Goal: Task Accomplishment & Management: Complete application form

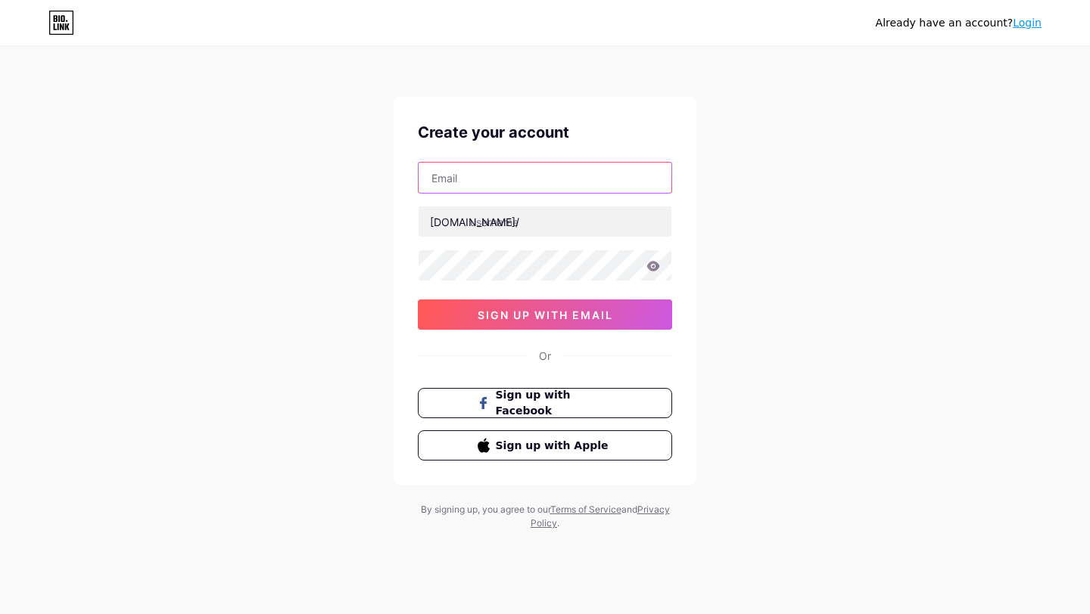
click at [536, 180] on input "text" at bounding box center [544, 178] width 253 height 30
drag, startPoint x: 586, startPoint y: 170, endPoint x: 574, endPoint y: 178, distance: 14.3
click at [586, 170] on input "text" at bounding box center [544, 178] width 253 height 30
click at [574, 178] on input "text" at bounding box center [544, 178] width 253 height 30
type input "[EMAIL_ADDRESS][DOMAIN_NAME]"
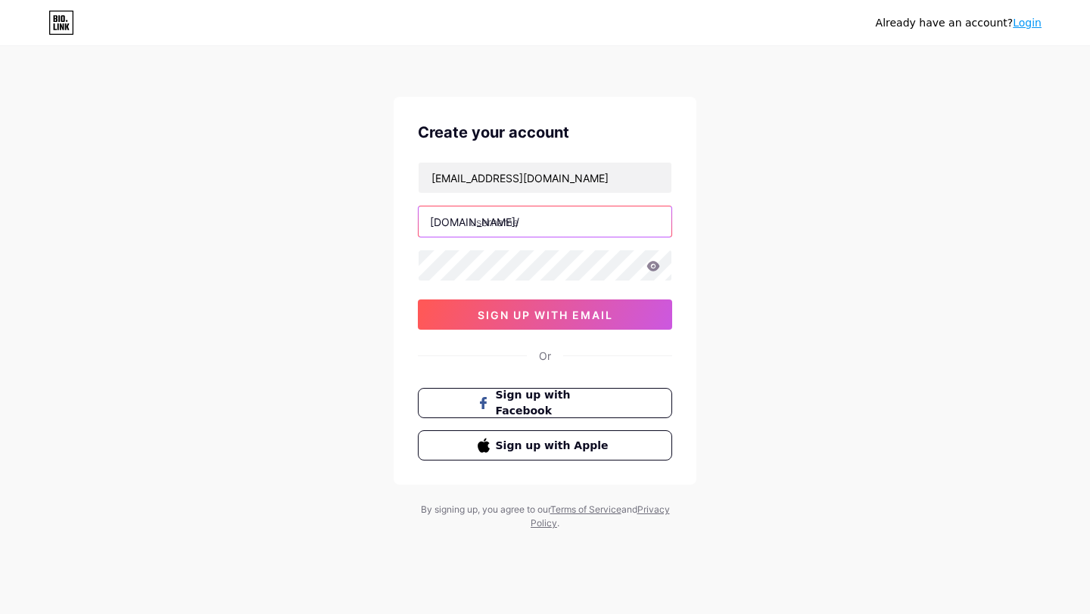
click at [546, 226] on input "text" at bounding box center [544, 222] width 253 height 30
type input "m"
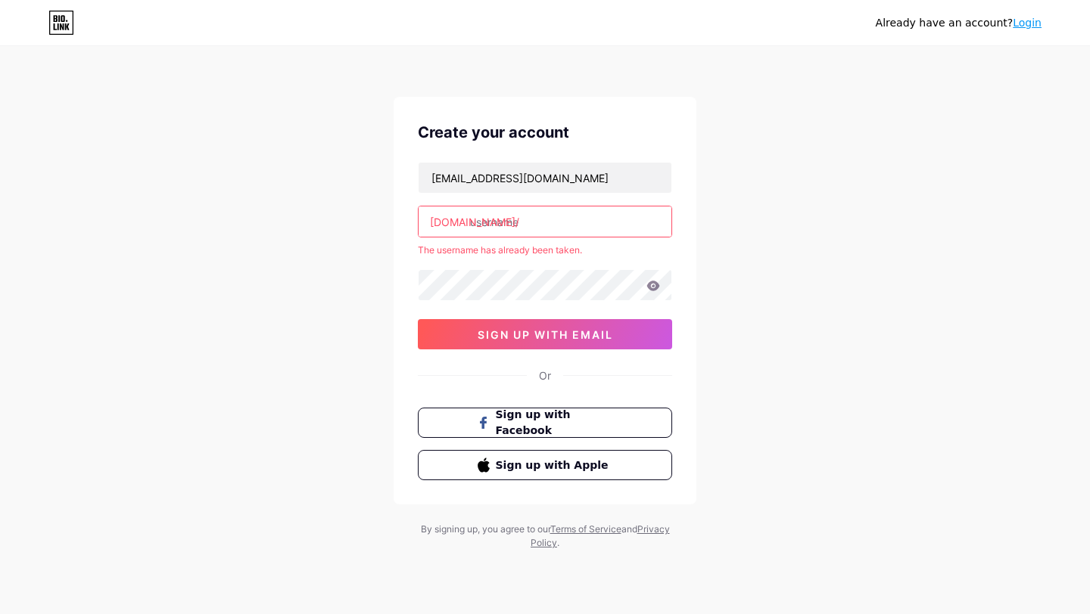
type input "m"
type input "e"
type input "b"
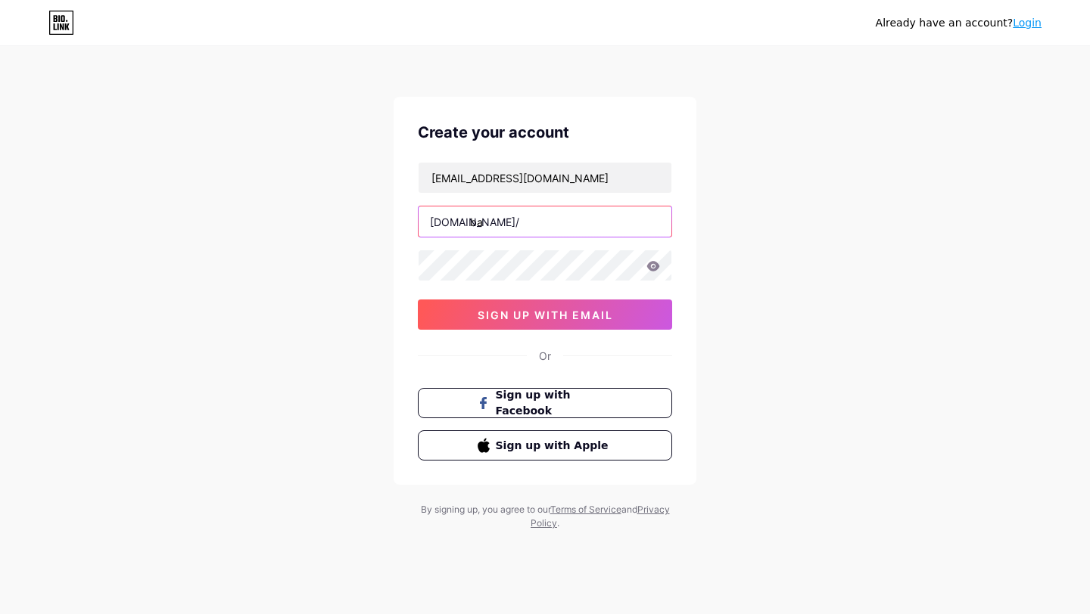
type input "b"
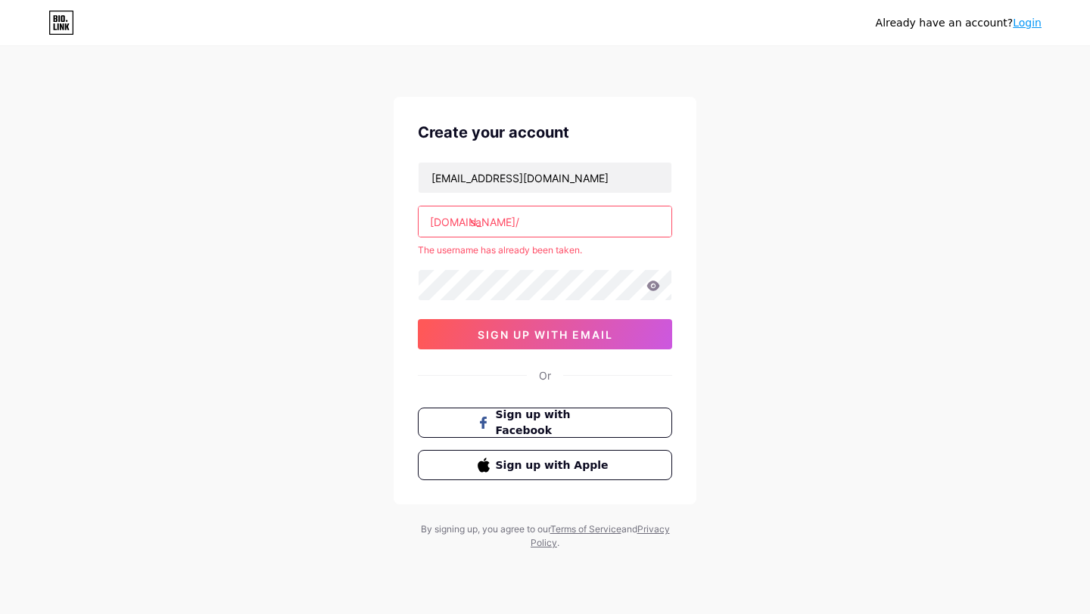
type input "s"
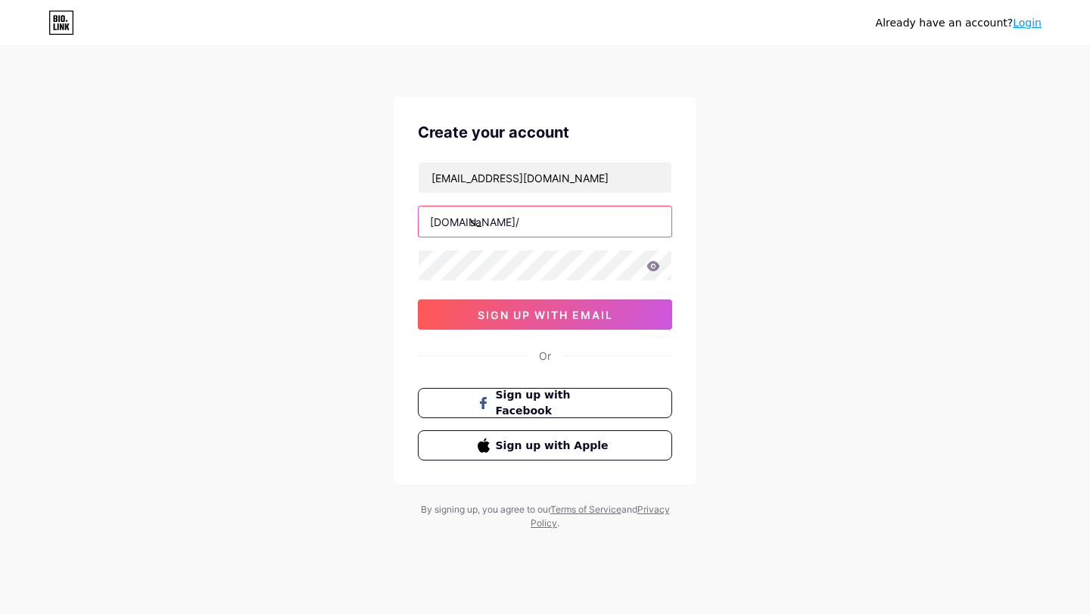
type input "s"
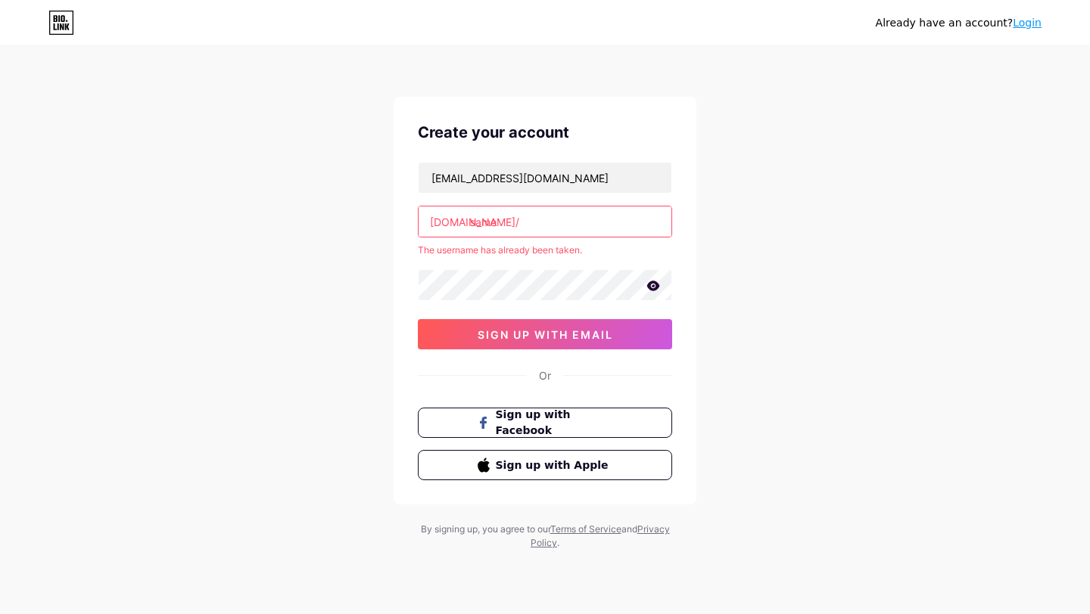
click at [517, 222] on input "same" at bounding box center [544, 222] width 253 height 30
type input "s"
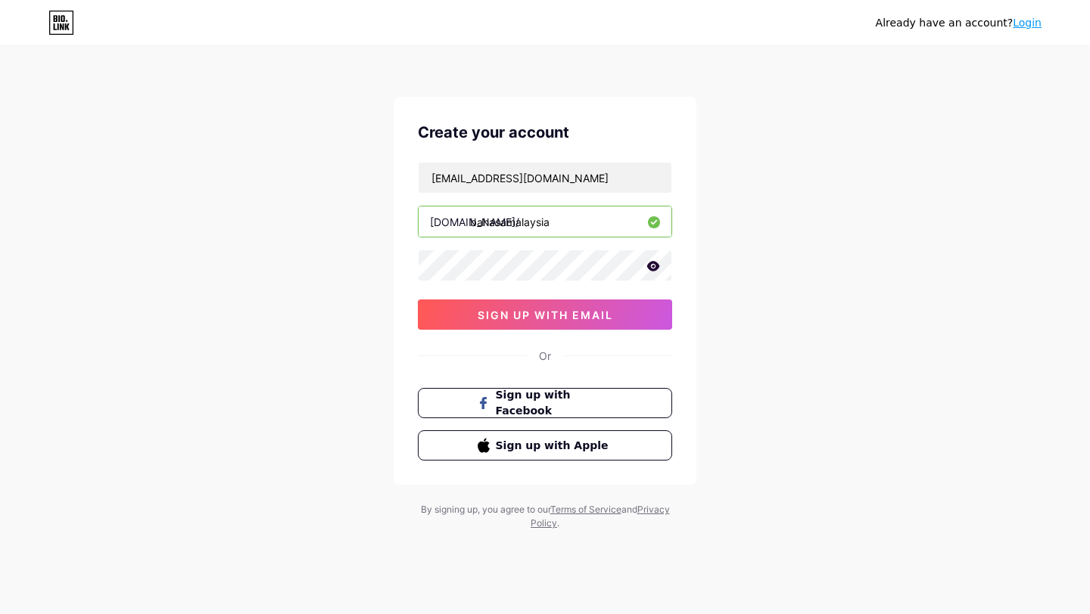
type input "bahasamalaysia"
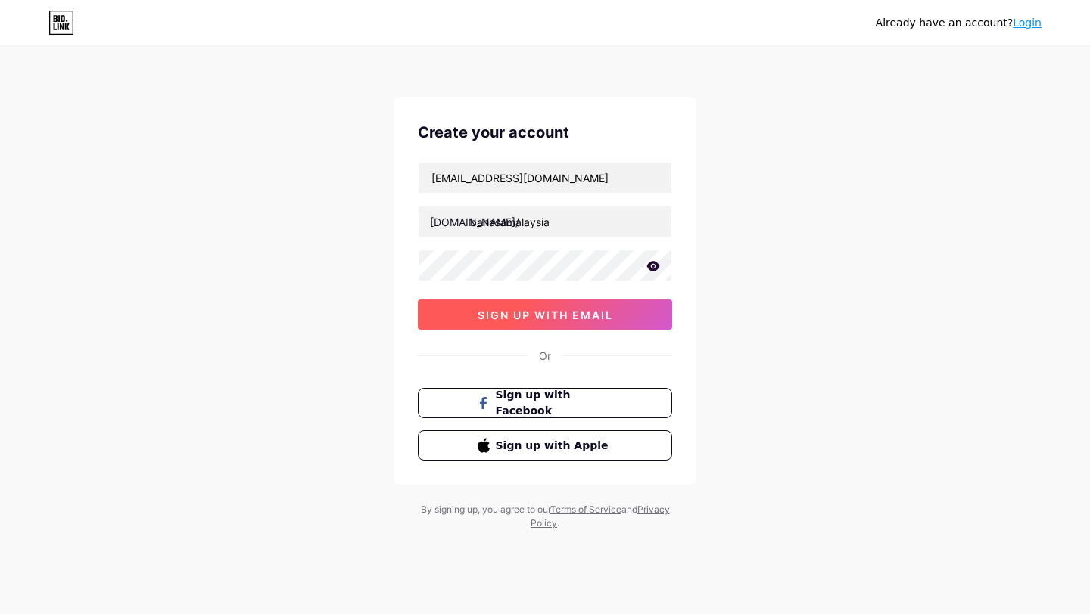
click at [508, 318] on span "sign up with email" at bounding box center [544, 315] width 135 height 13
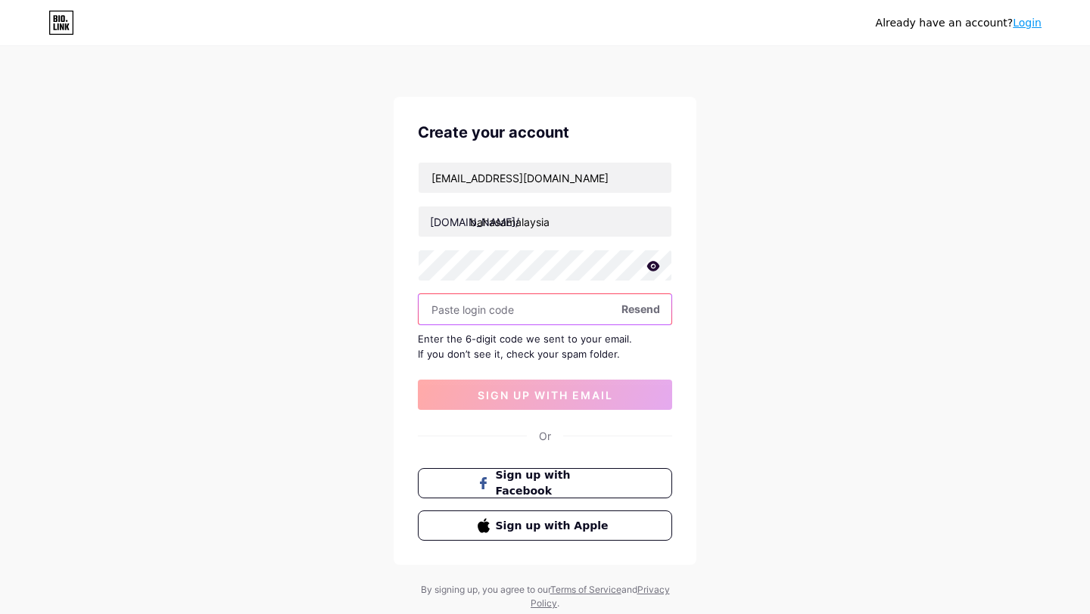
paste input "622948"
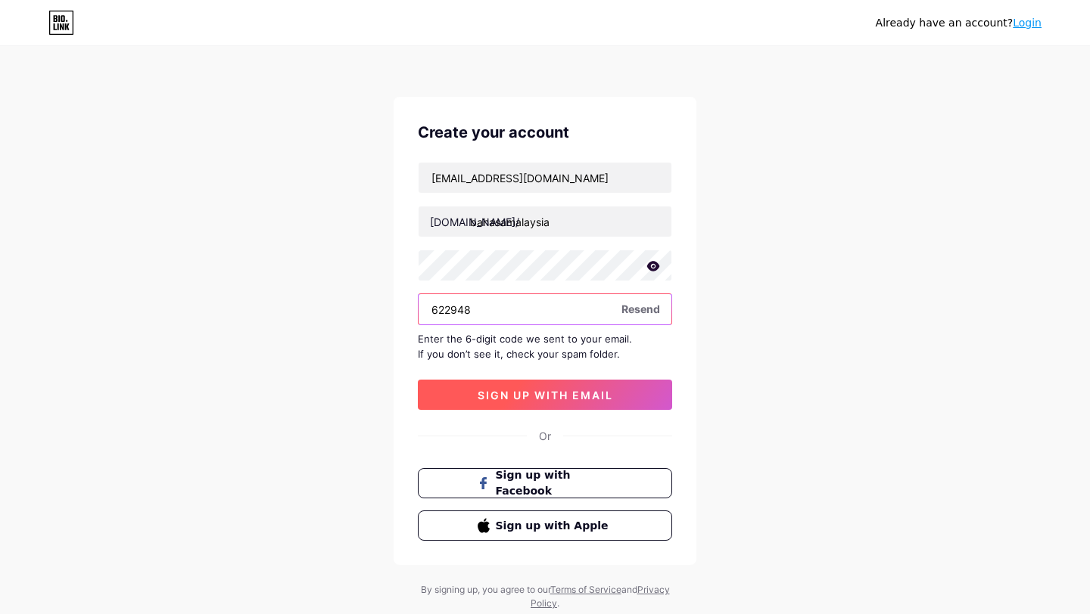
type input "622948"
click at [531, 402] on button "sign up with email" at bounding box center [545, 395] width 254 height 30
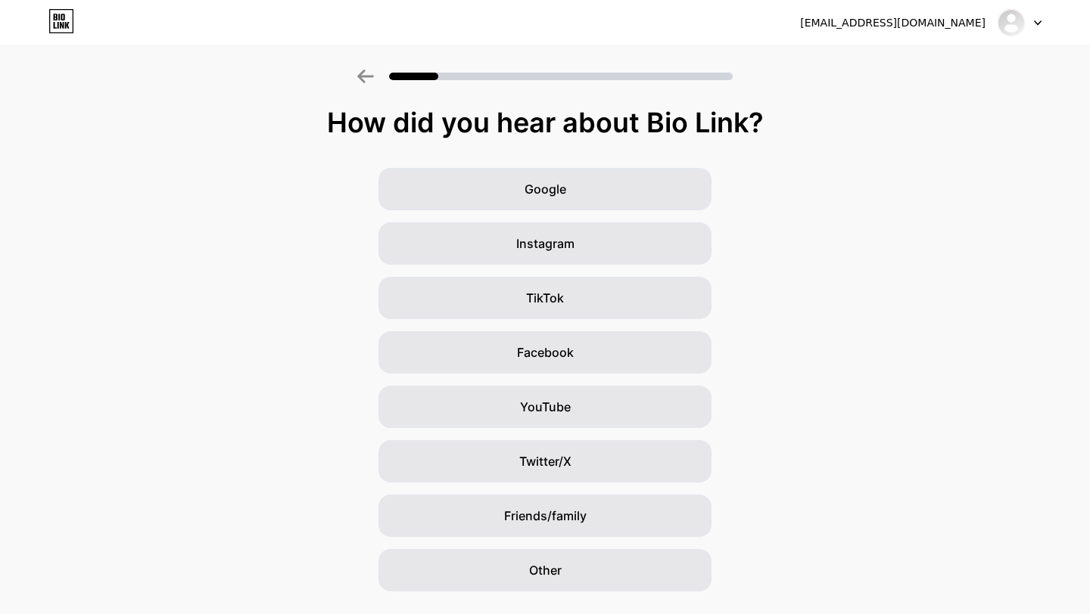
scroll to position [38, 0]
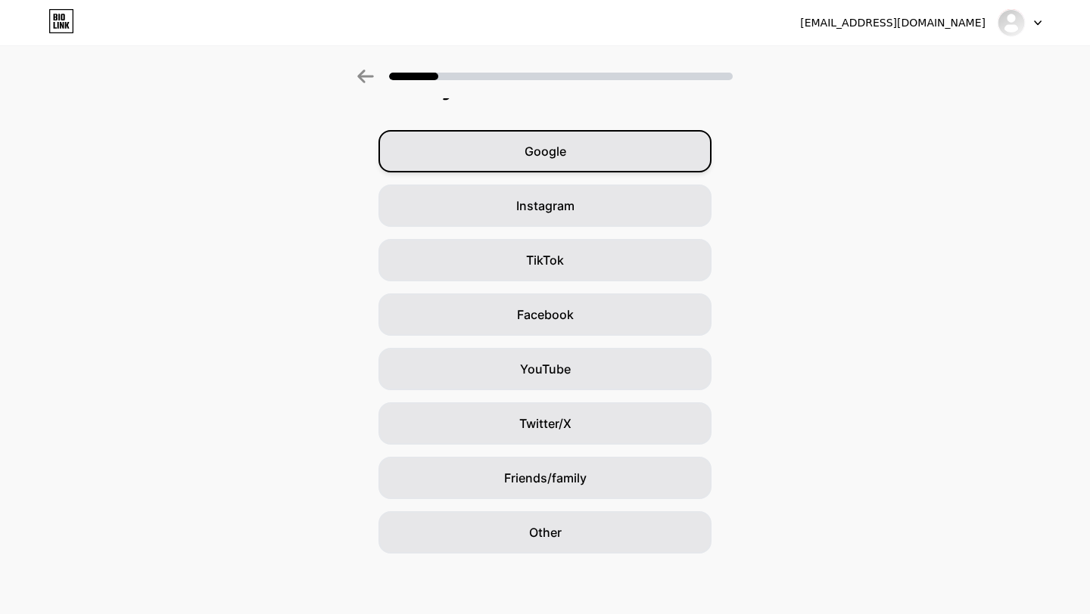
click at [580, 158] on div "Google" at bounding box center [544, 151] width 333 height 42
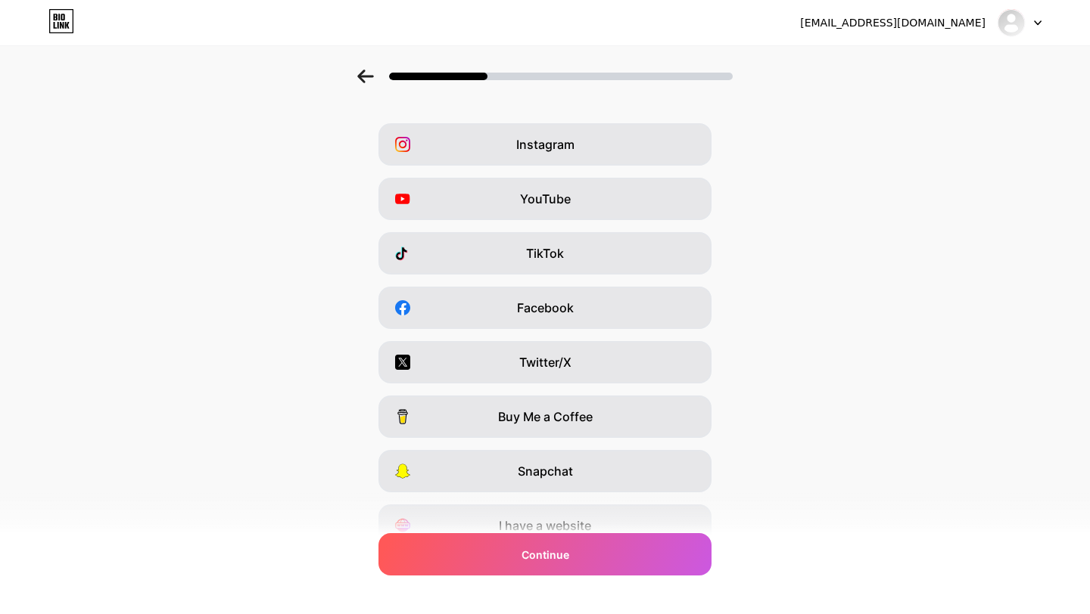
scroll to position [0, 0]
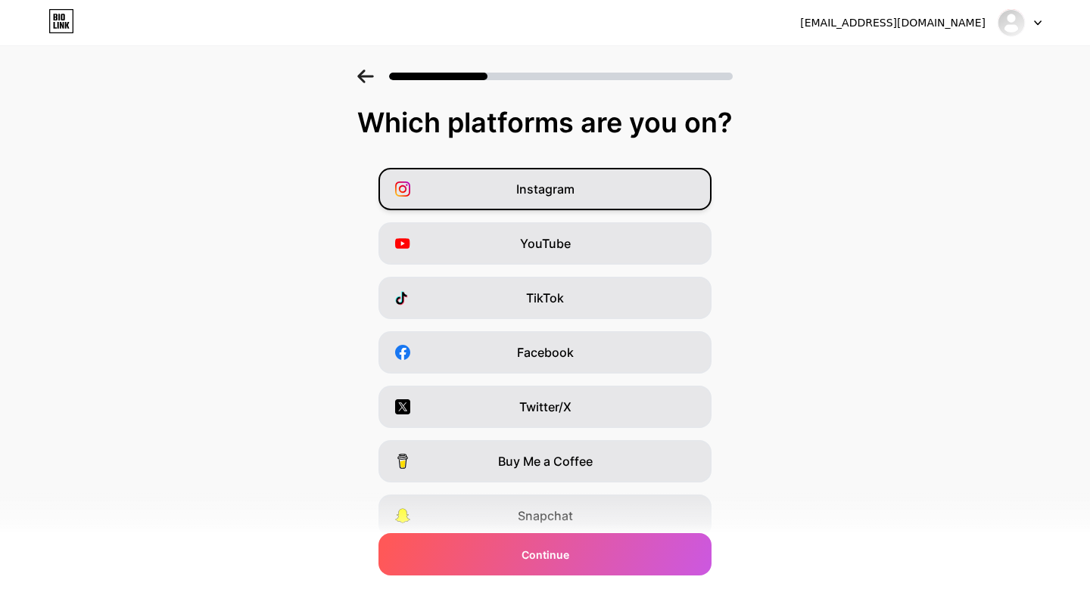
click at [590, 197] on div "Instagram" at bounding box center [544, 189] width 333 height 42
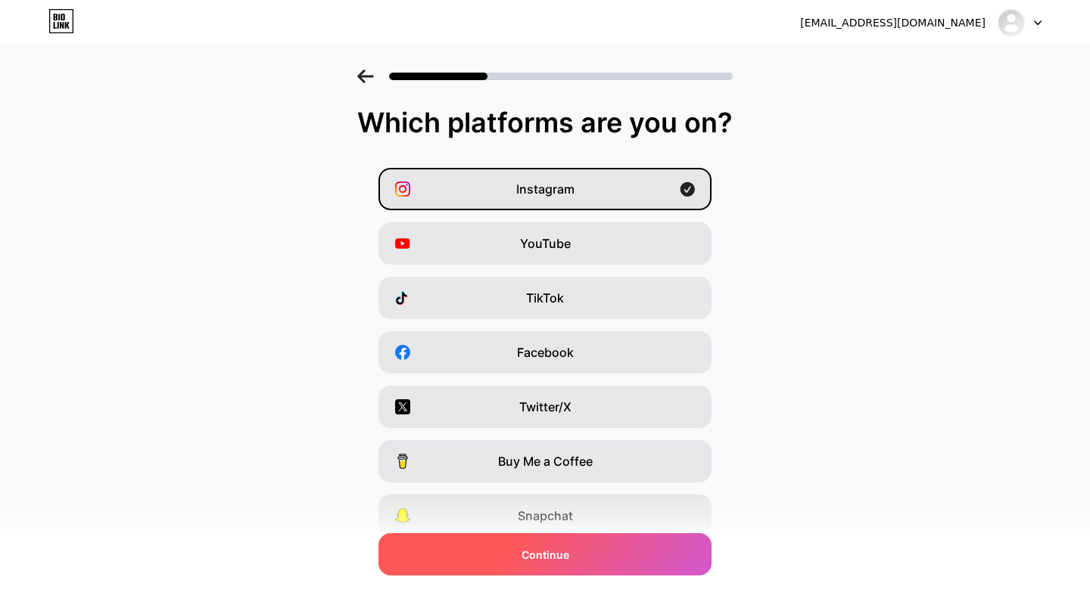
click at [614, 549] on div "Continue" at bounding box center [544, 554] width 333 height 42
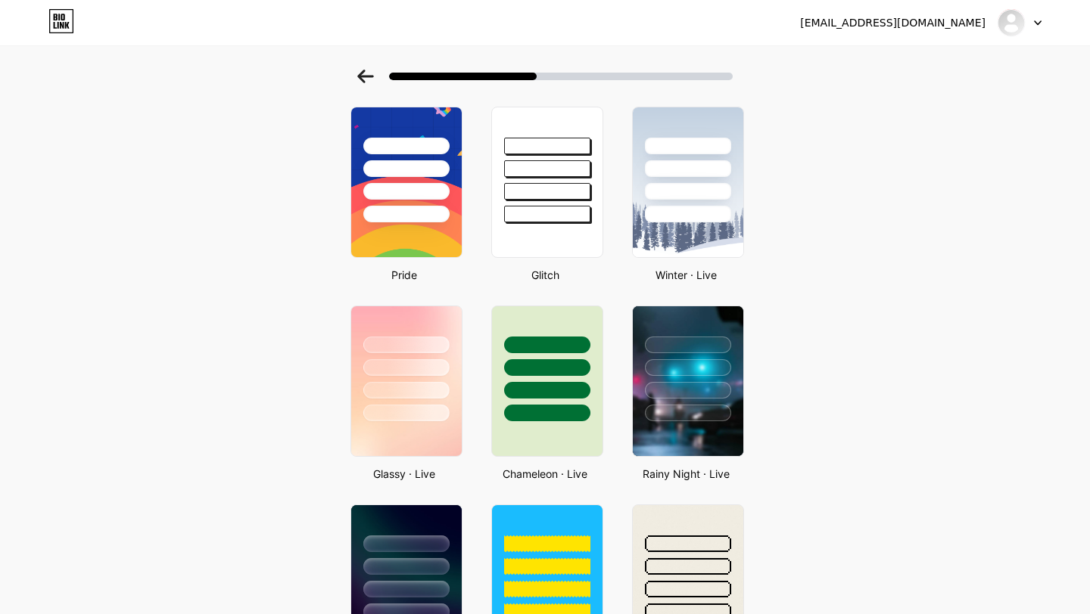
scroll to position [214, 0]
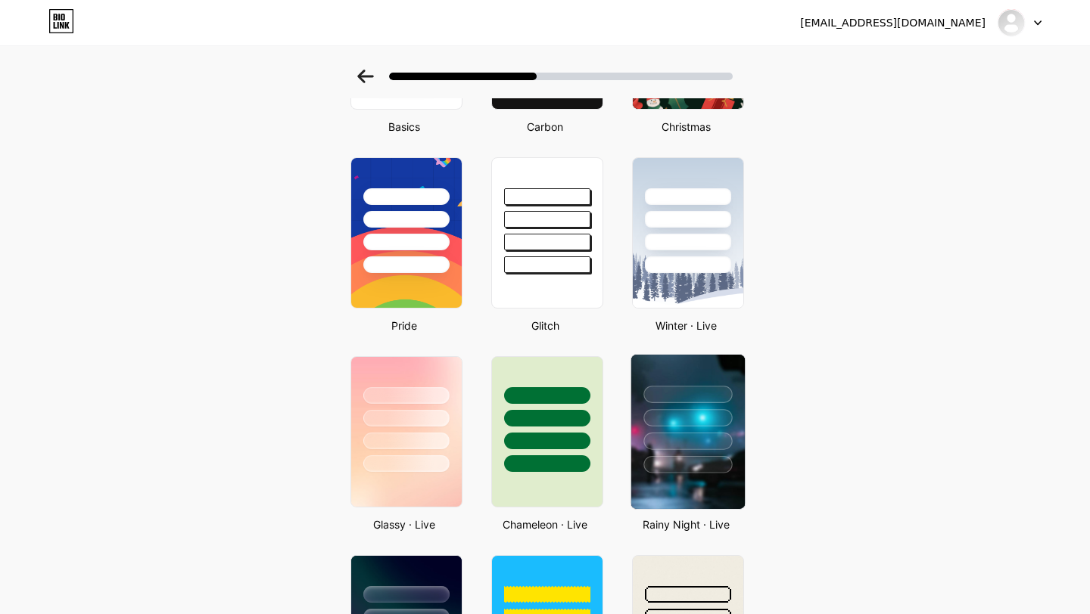
click at [696, 465] on div at bounding box center [687, 464] width 89 height 17
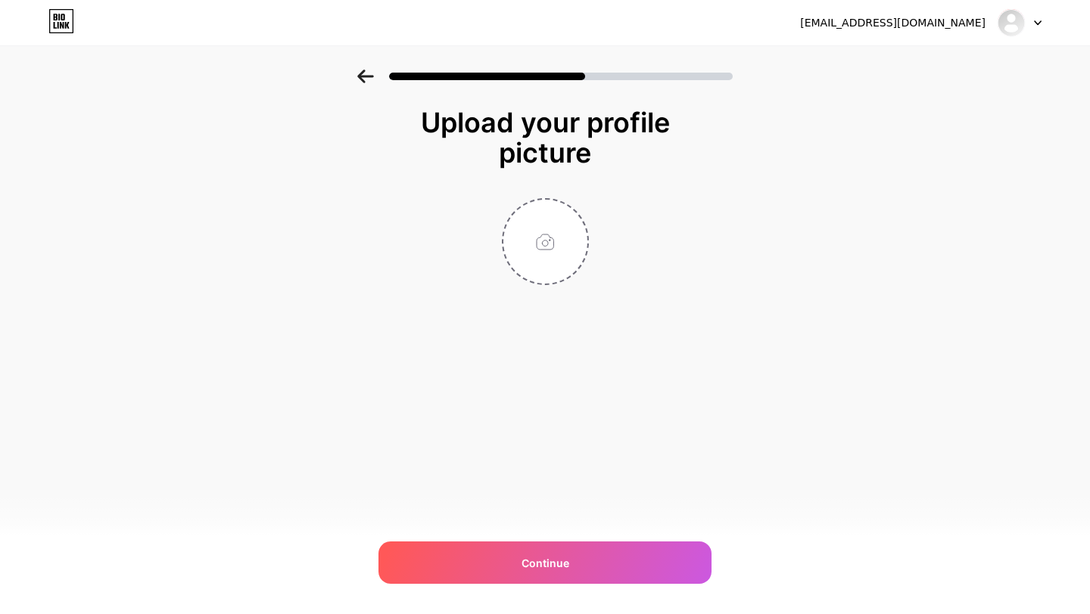
scroll to position [0, 0]
click at [535, 237] on input "file" at bounding box center [545, 242] width 84 height 84
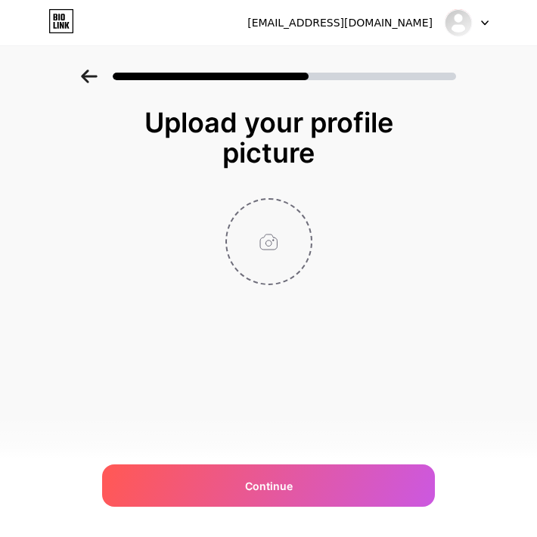
type input "C:\fakepath\Screenshot [DATE] 4.31.35 PM.png"
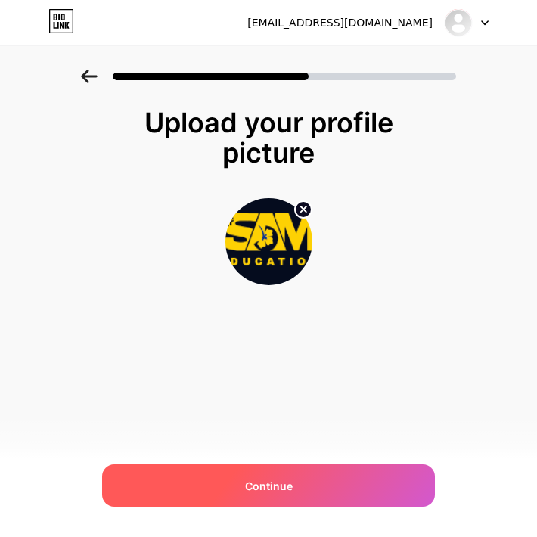
click at [282, 478] on span "Continue" at bounding box center [269, 486] width 48 height 16
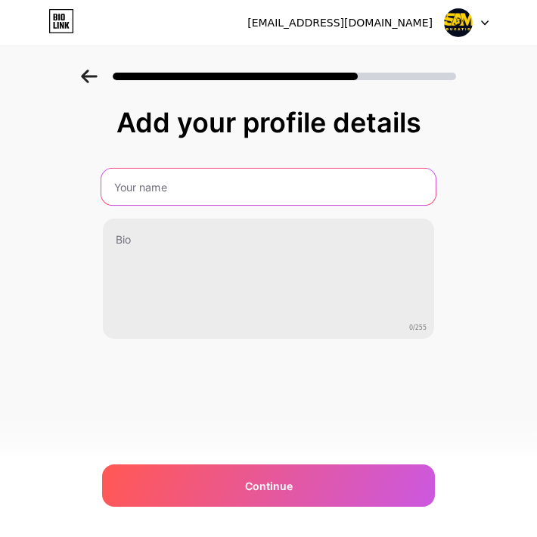
click at [145, 194] on input "text" at bounding box center [268, 187] width 334 height 36
click at [157, 188] on input "text" at bounding box center [268, 187] width 334 height 36
click at [144, 187] on input "text" at bounding box center [268, 187] width 334 height 36
click at [150, 188] on input "text" at bounding box center [268, 187] width 334 height 36
click at [156, 189] on input "text" at bounding box center [268, 187] width 334 height 36
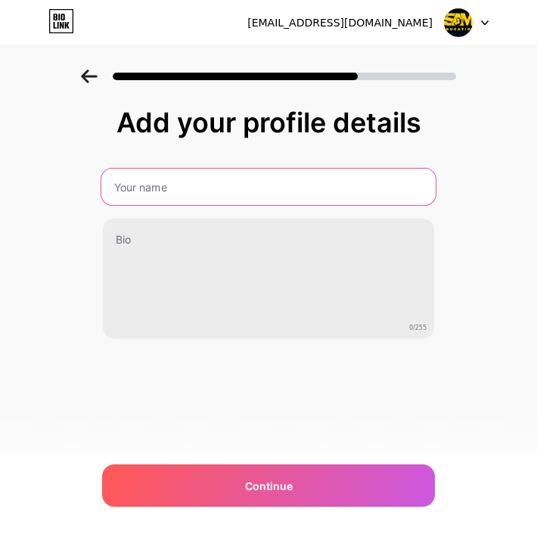
click at [156, 189] on input "text" at bounding box center [268, 187] width 334 height 36
click at [182, 189] on input "text" at bounding box center [268, 187] width 334 height 36
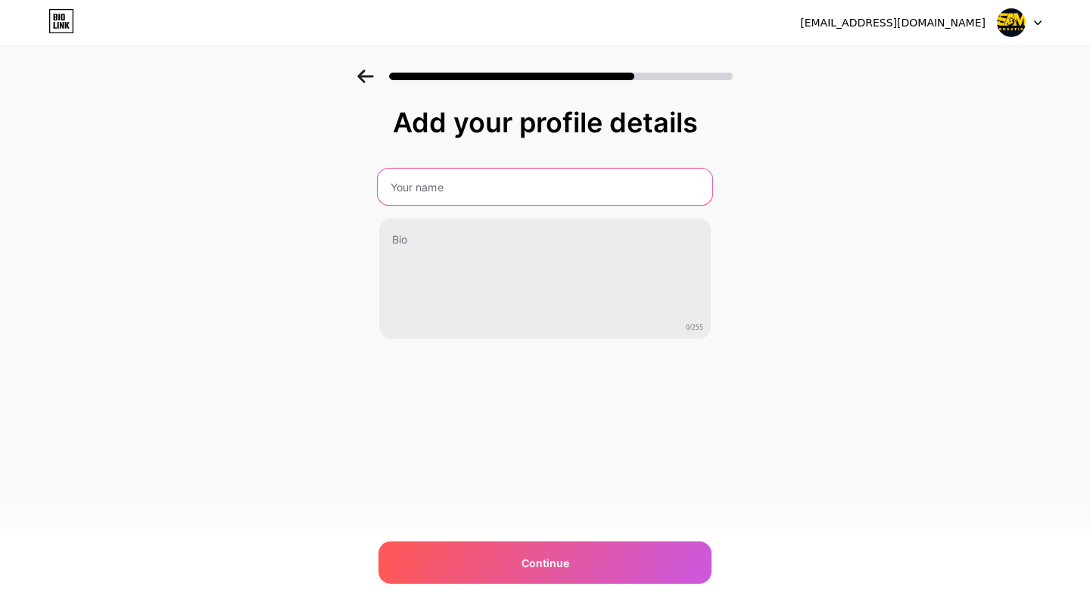
click at [428, 182] on input "text" at bounding box center [545, 187] width 334 height 36
type input "s"
click at [437, 191] on input "SELAMAT" at bounding box center [545, 187] width 334 height 36
click at [423, 183] on input "SELAMAT" at bounding box center [545, 187] width 334 height 36
click at [445, 194] on input "SELAMAT" at bounding box center [545, 187] width 334 height 36
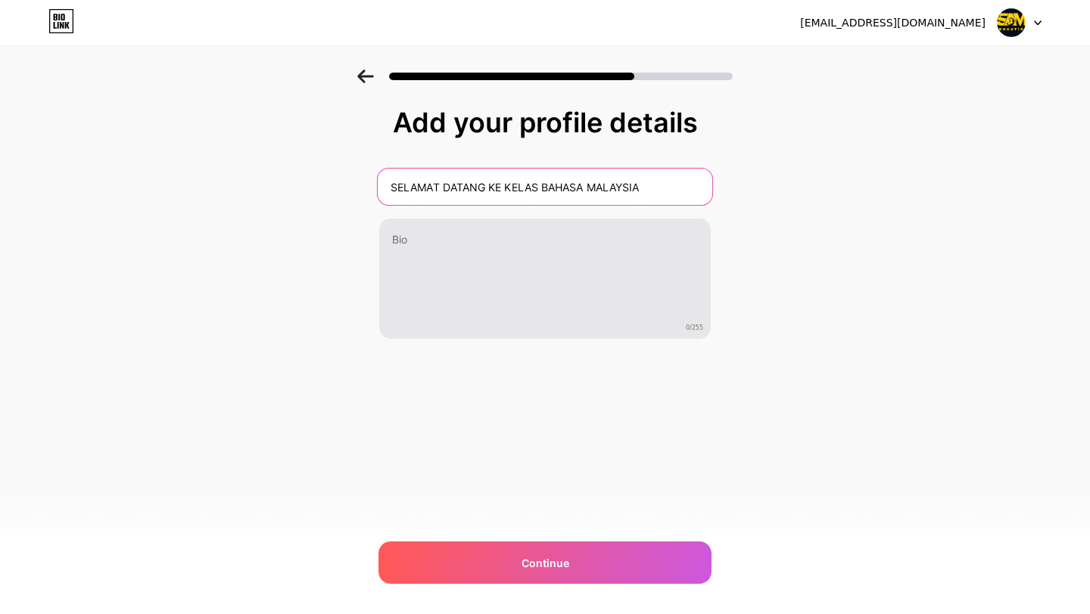
type input "SELAMAT DATANG KE KELAS BAHASA MALAYSIA"
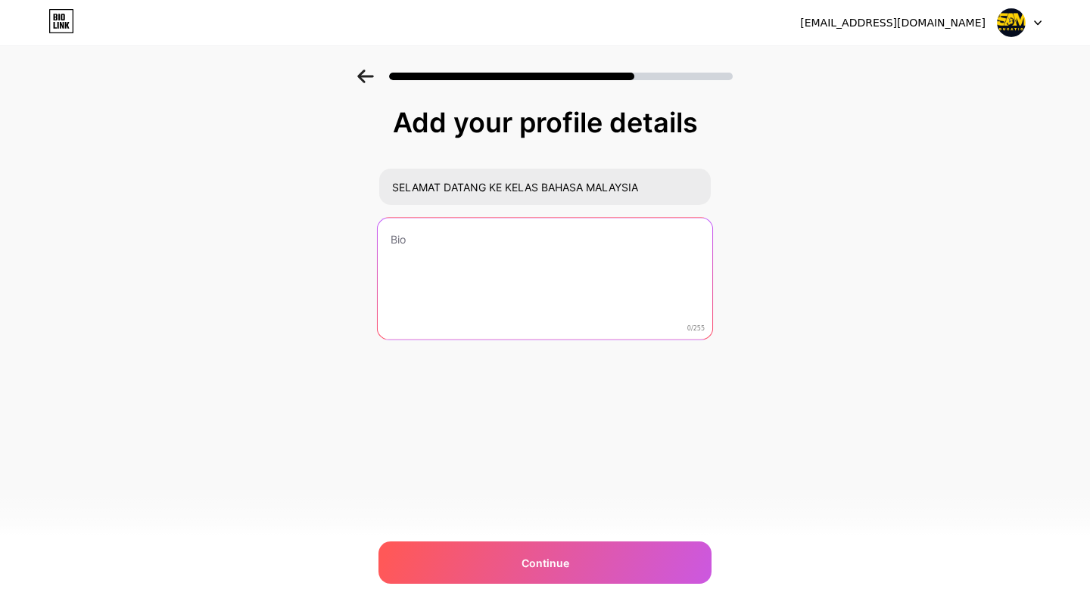
click at [412, 239] on textarea at bounding box center [545, 279] width 334 height 123
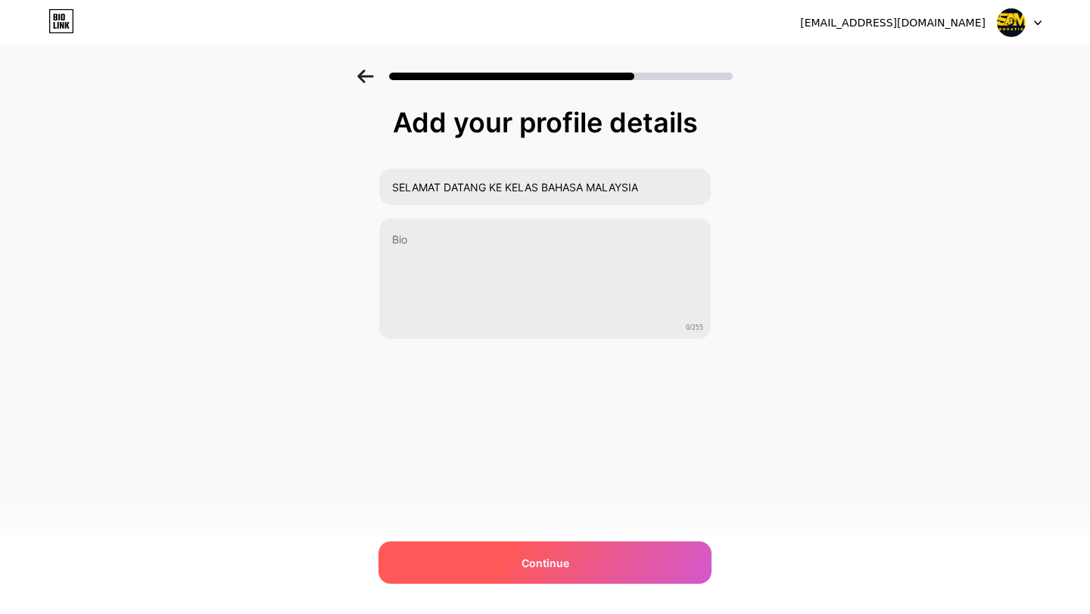
click at [557, 565] on span "Continue" at bounding box center [545, 563] width 48 height 16
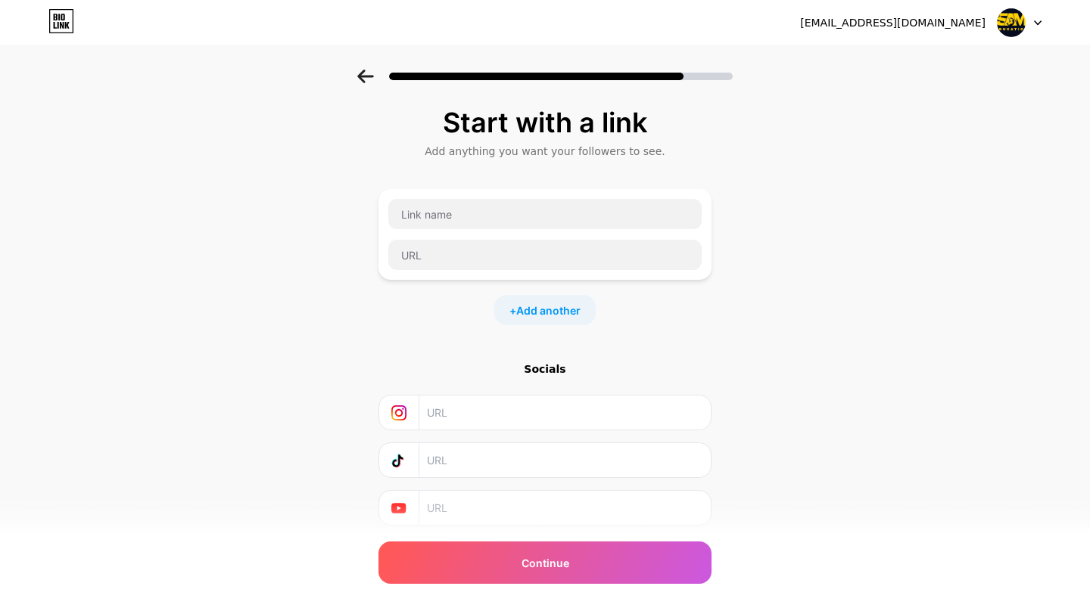
click at [557, 565] on span "Continue" at bounding box center [545, 563] width 48 height 16
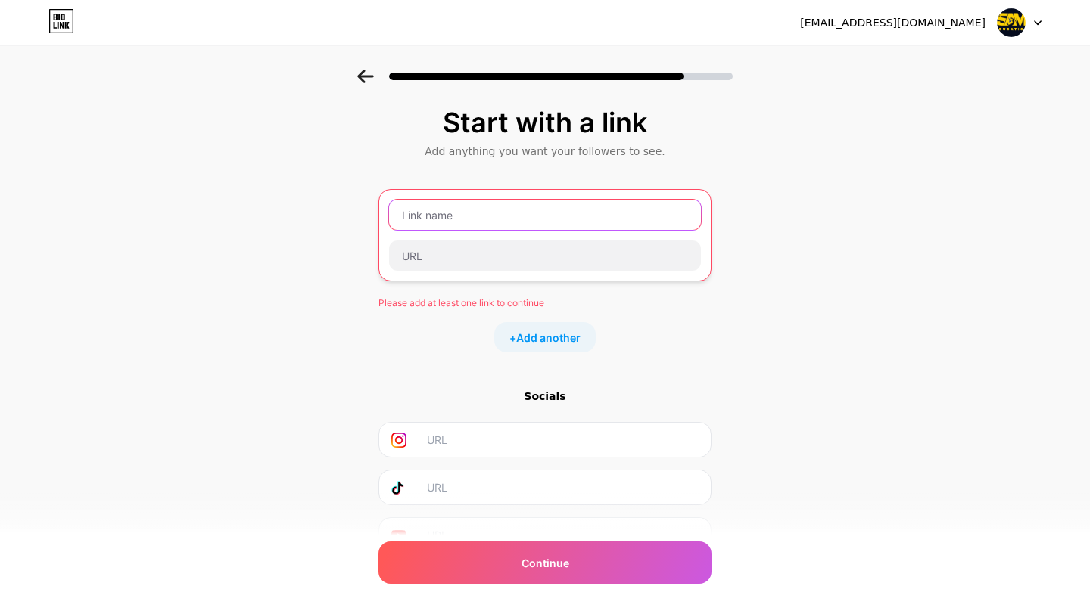
click at [492, 208] on input "text" at bounding box center [545, 215] width 312 height 30
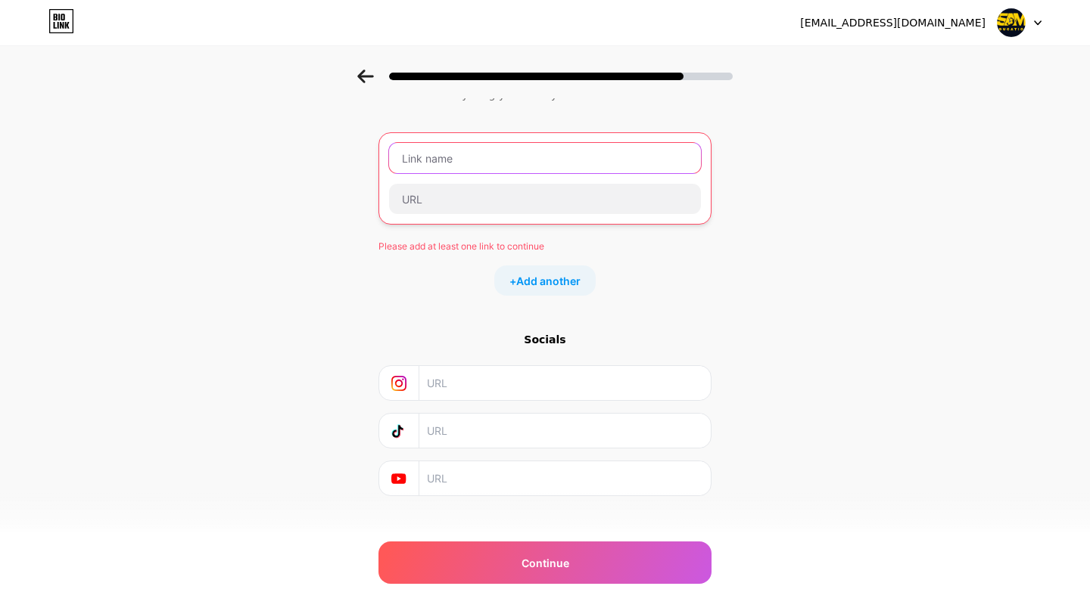
scroll to position [47, 0]
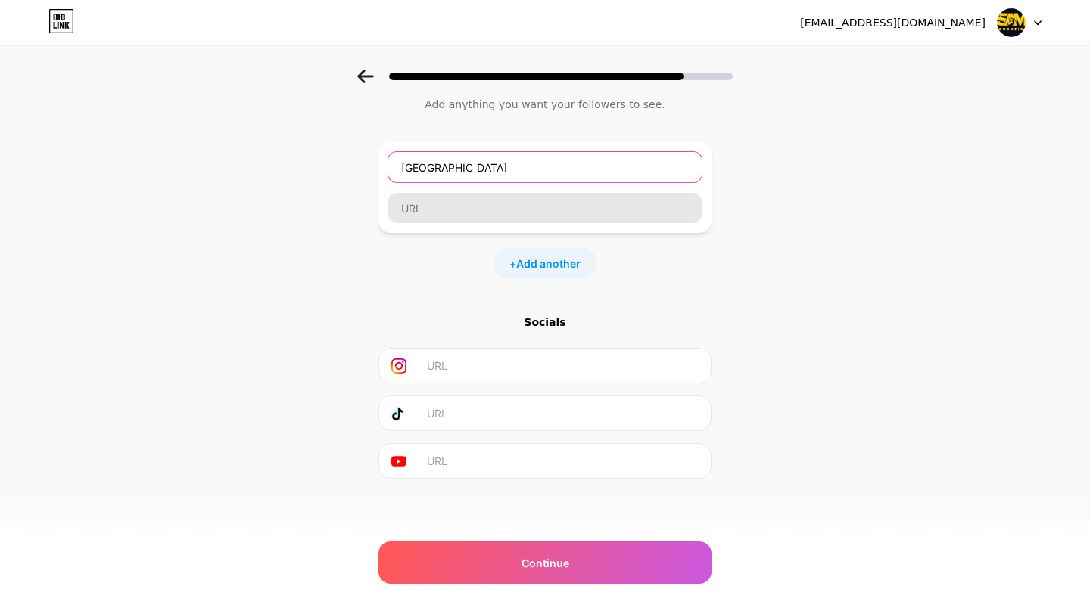
type input "[GEOGRAPHIC_DATA]"
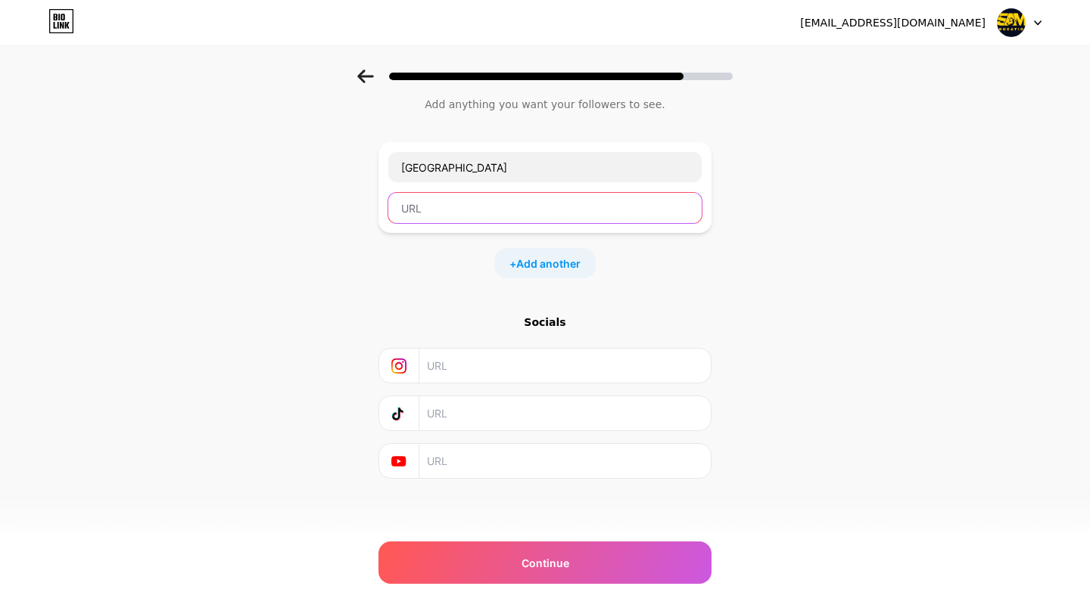
click at [419, 204] on input "text" at bounding box center [544, 208] width 313 height 30
paste input "[URL][DOMAIN_NAME]"
type input "[URL][DOMAIN_NAME]"
click at [533, 263] on span "Add another" at bounding box center [548, 264] width 64 height 16
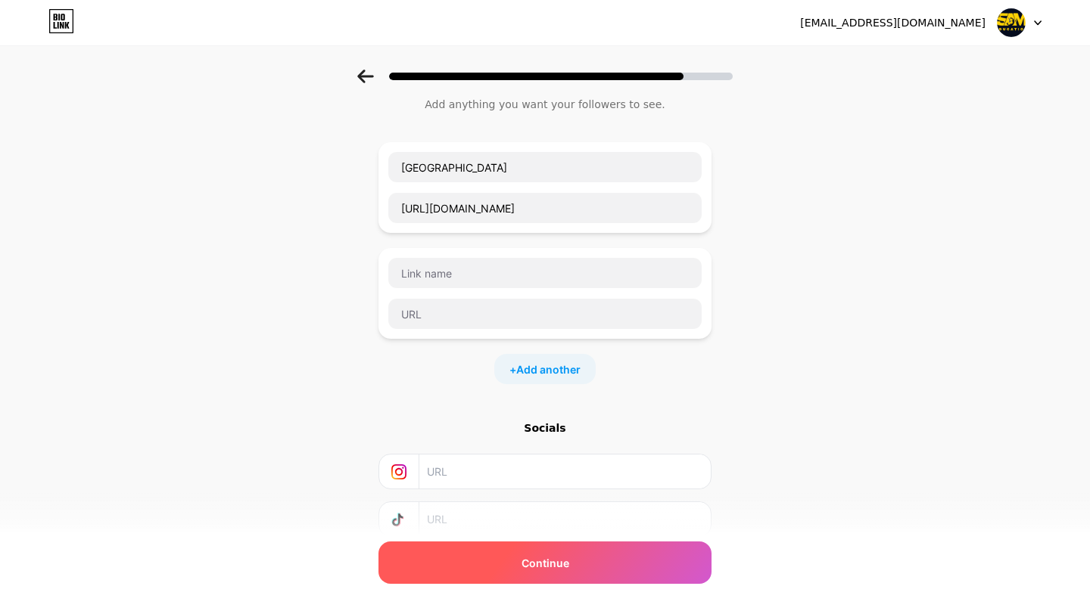
click at [550, 577] on div "Continue" at bounding box center [544, 563] width 333 height 42
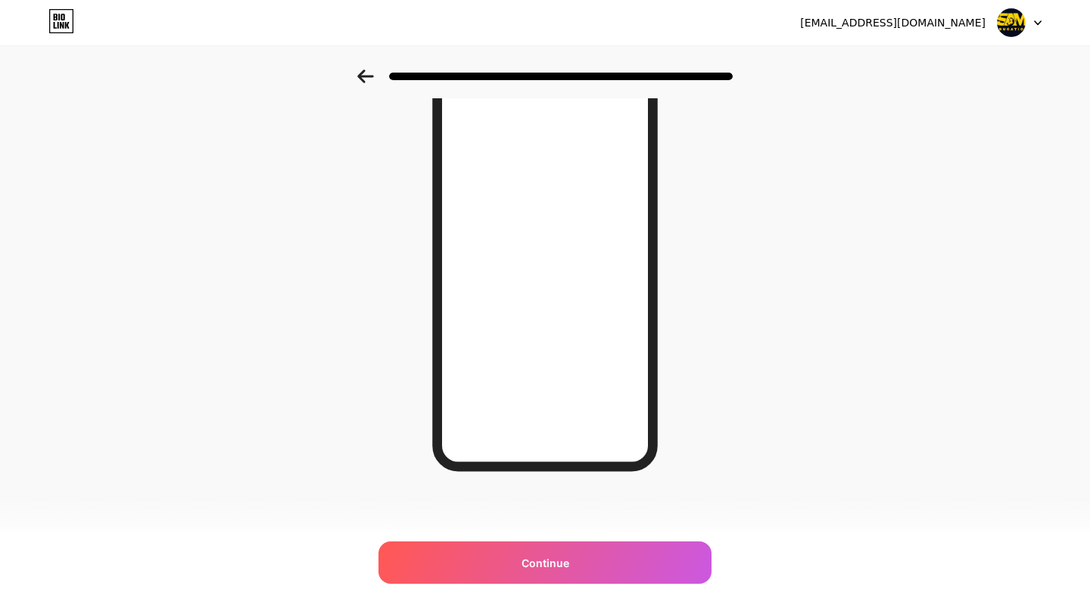
scroll to position [0, 0]
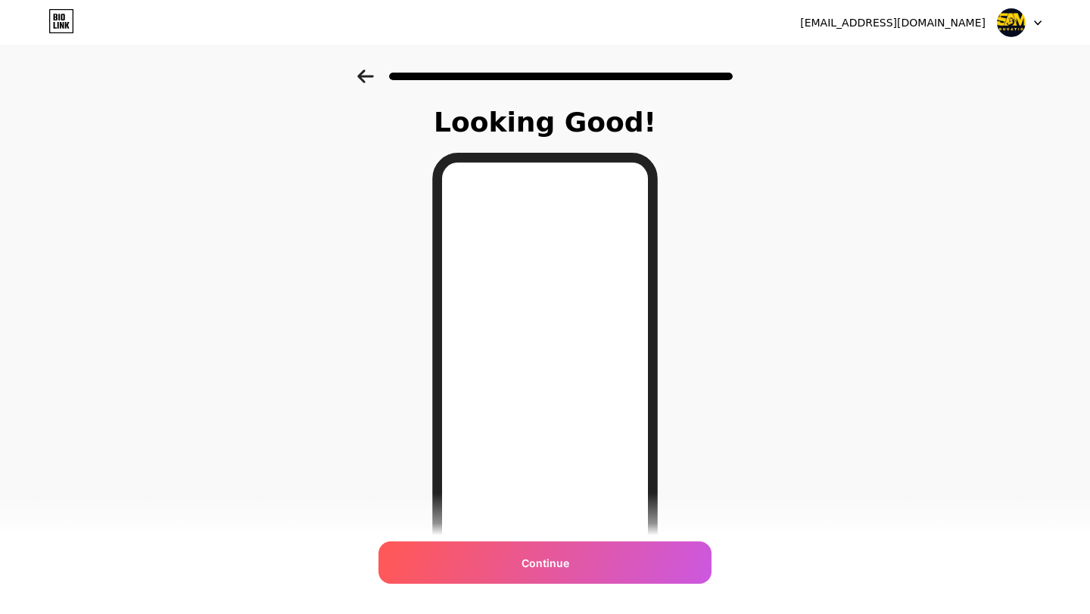
click at [1036, 19] on div at bounding box center [1019, 22] width 44 height 27
click at [1010, 20] on img at bounding box center [1011, 22] width 29 height 29
click at [1009, 24] on img at bounding box center [1011, 22] width 29 height 29
click at [962, 24] on div "[EMAIL_ADDRESS][DOMAIN_NAME]" at bounding box center [892, 23] width 185 height 16
click at [886, 147] on div "Looking Good! Continue" at bounding box center [545, 385] width 1090 height 630
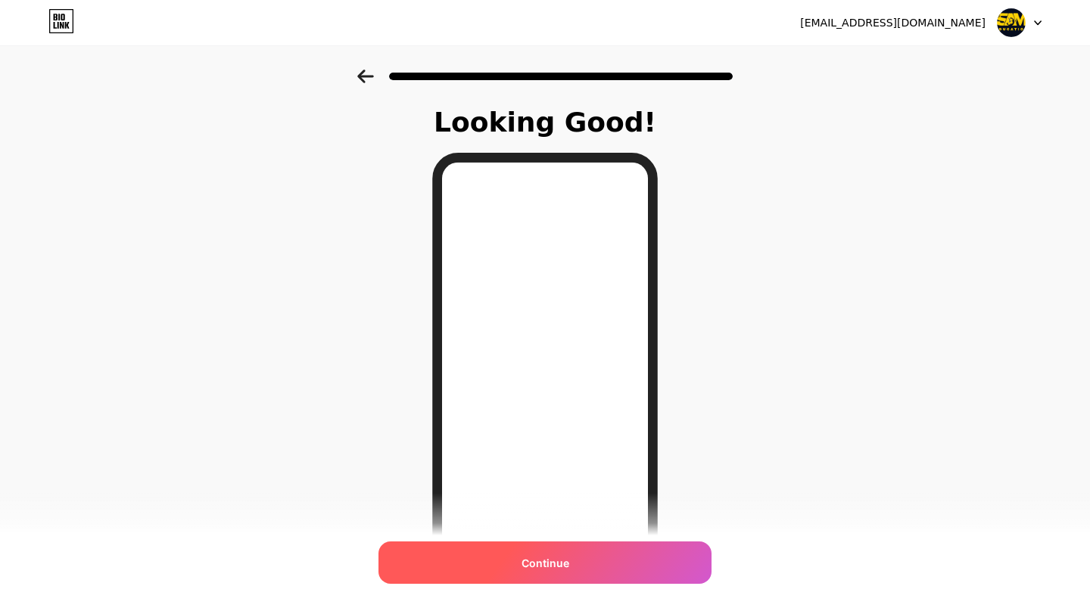
click at [588, 565] on div "Continue" at bounding box center [544, 563] width 333 height 42
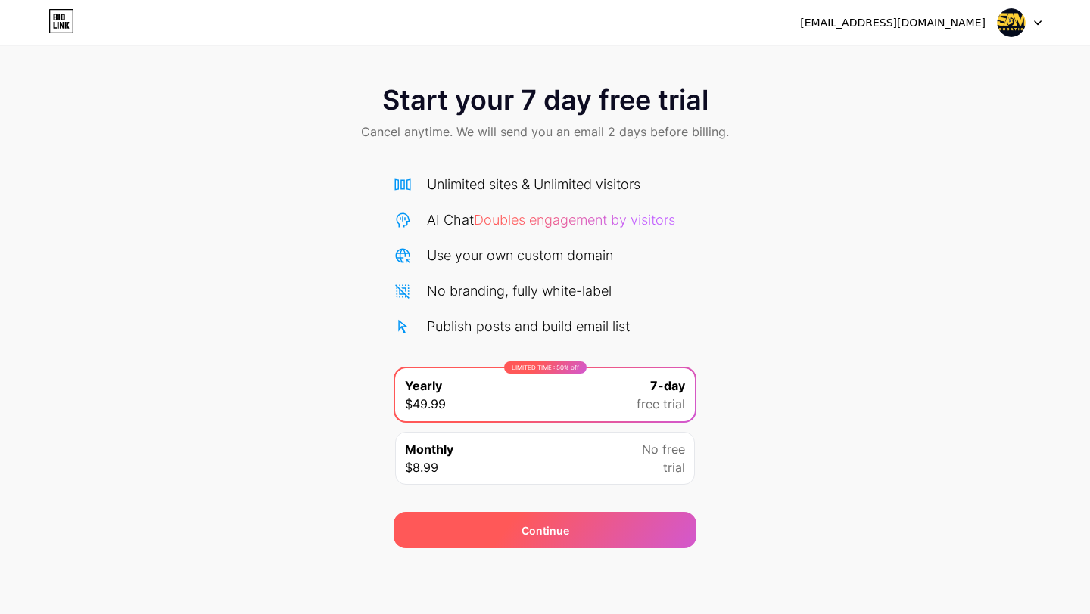
click at [567, 533] on span "Continue" at bounding box center [545, 531] width 48 height 16
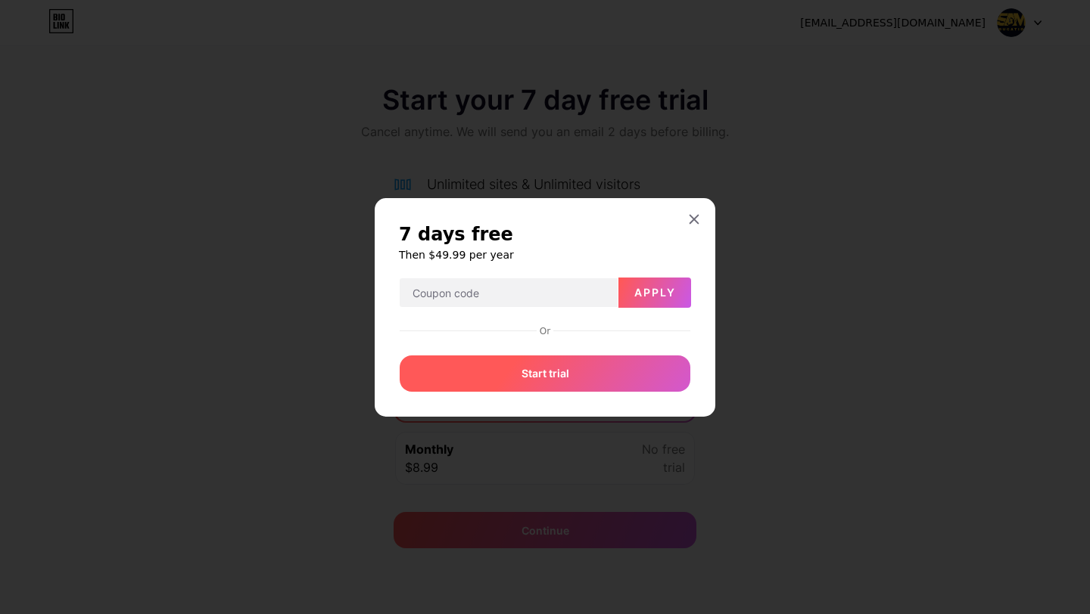
click at [560, 378] on span "Start trial" at bounding box center [545, 373] width 48 height 16
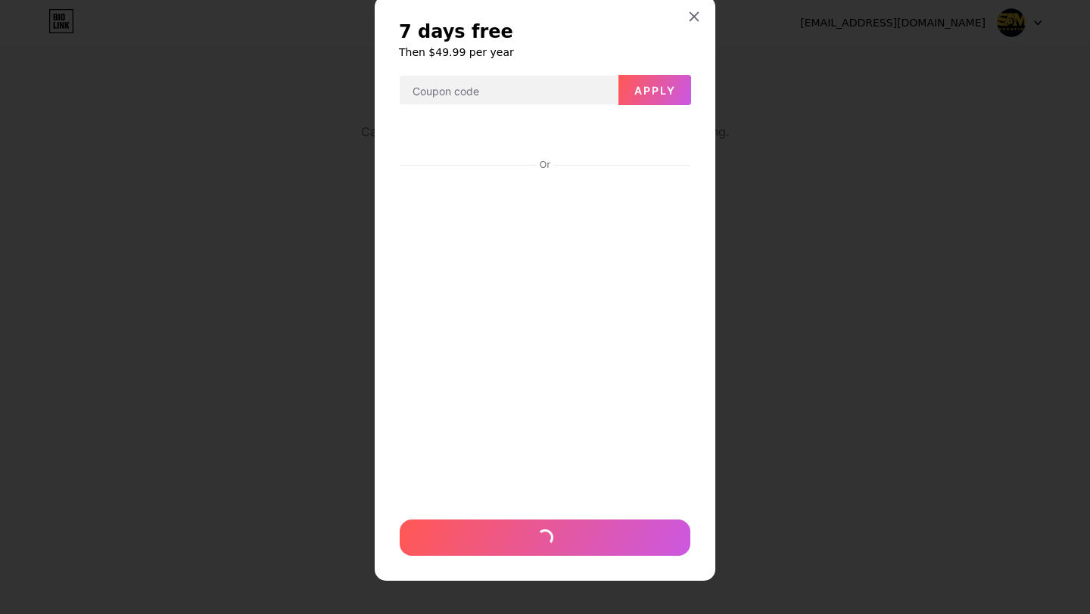
scroll to position [38, 0]
click at [692, 17] on icon at bounding box center [694, 17] width 8 height 8
